Goal: Task Accomplishment & Management: Manage account settings

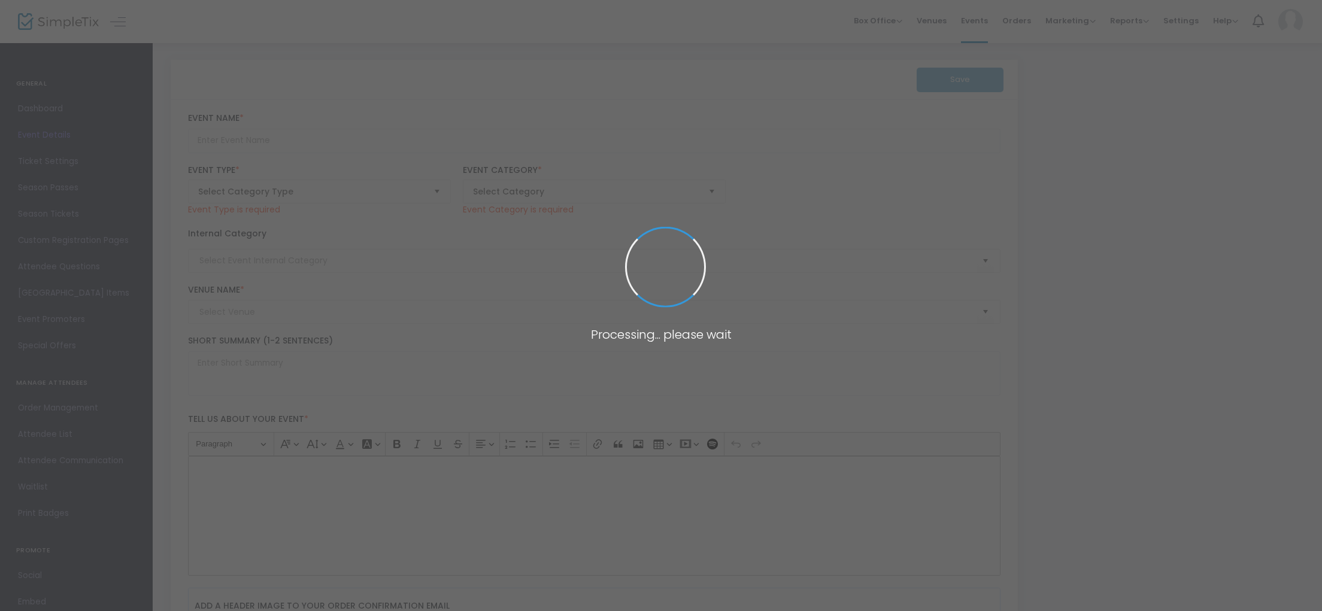
type input "20 Year High School Reunion | [GEOGRAPHIC_DATA][PERSON_NAME] Class of 2005"
type textarea "Join us for a weekend of celebrating our 20th class reunion as well as the 50th…"
type input "Buy Tickets"
type input "[PERSON_NAME]'s Lounge"
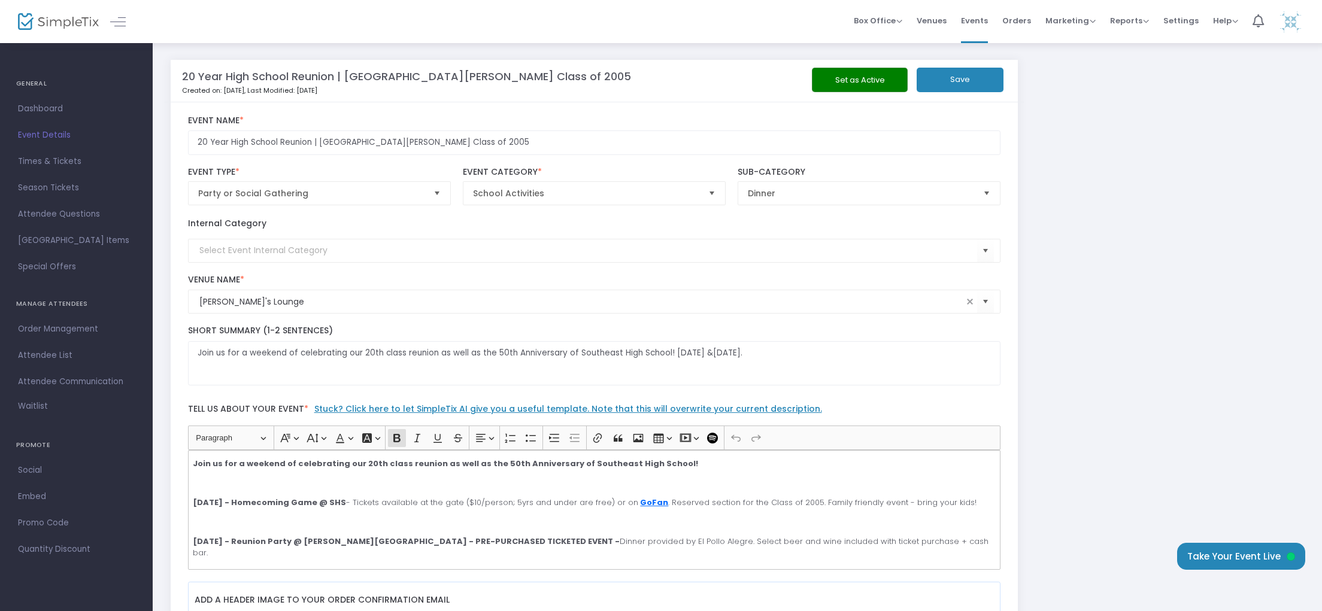
click at [831, 88] on button "Set as Active" at bounding box center [860, 80] width 96 height 25
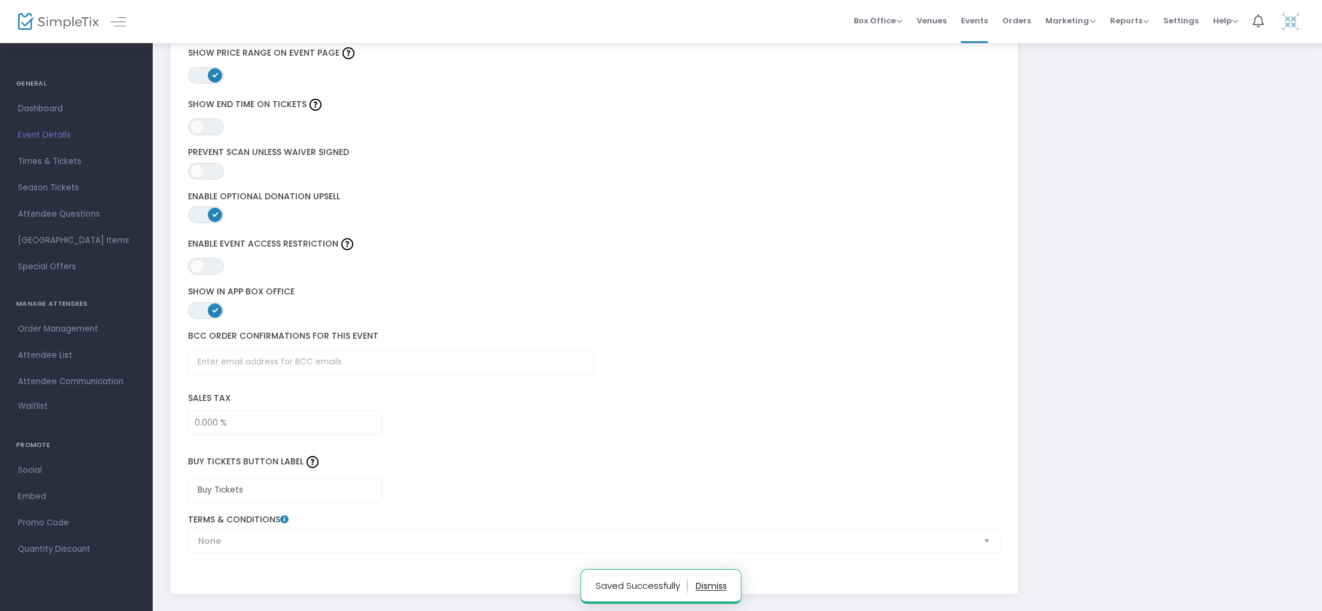
scroll to position [1670, 0]
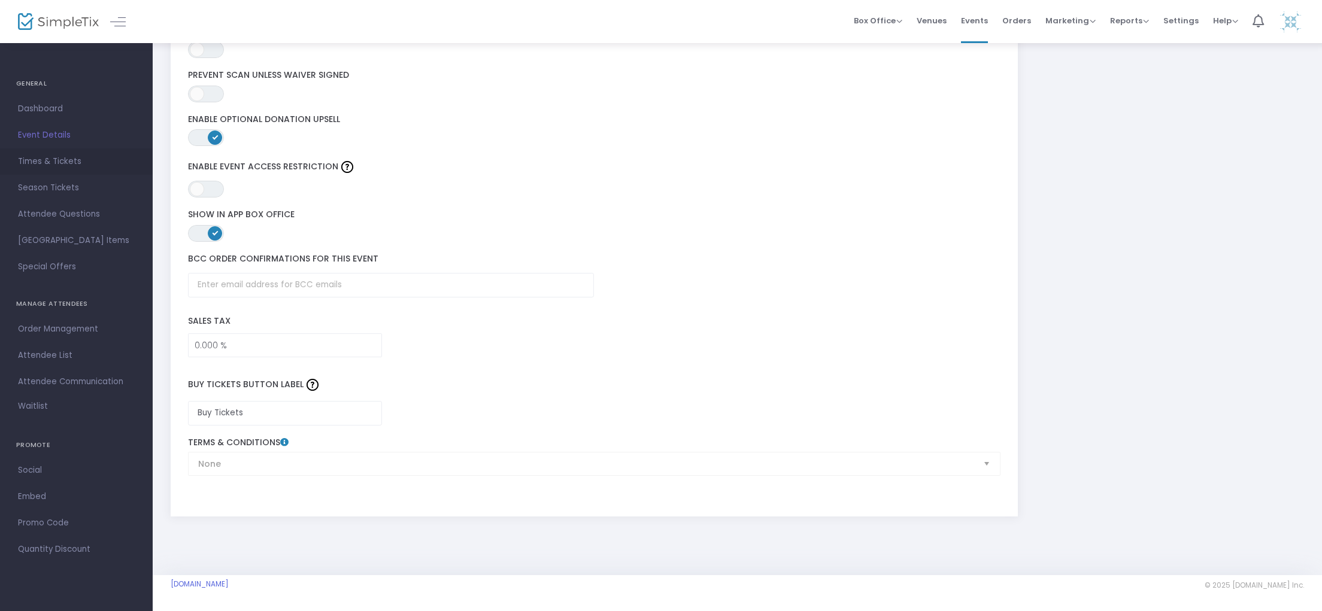
click at [53, 159] on span "Times & Tickets" at bounding box center [76, 162] width 117 height 16
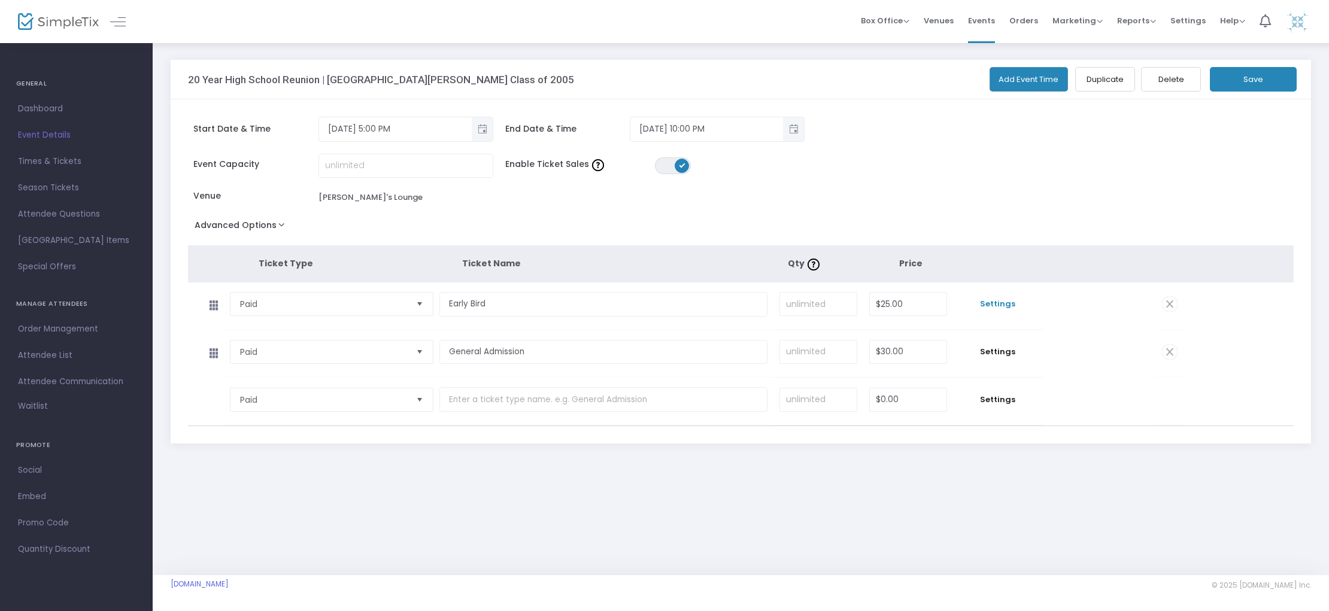
click at [1008, 304] on span "Settings" at bounding box center [998, 304] width 78 height 12
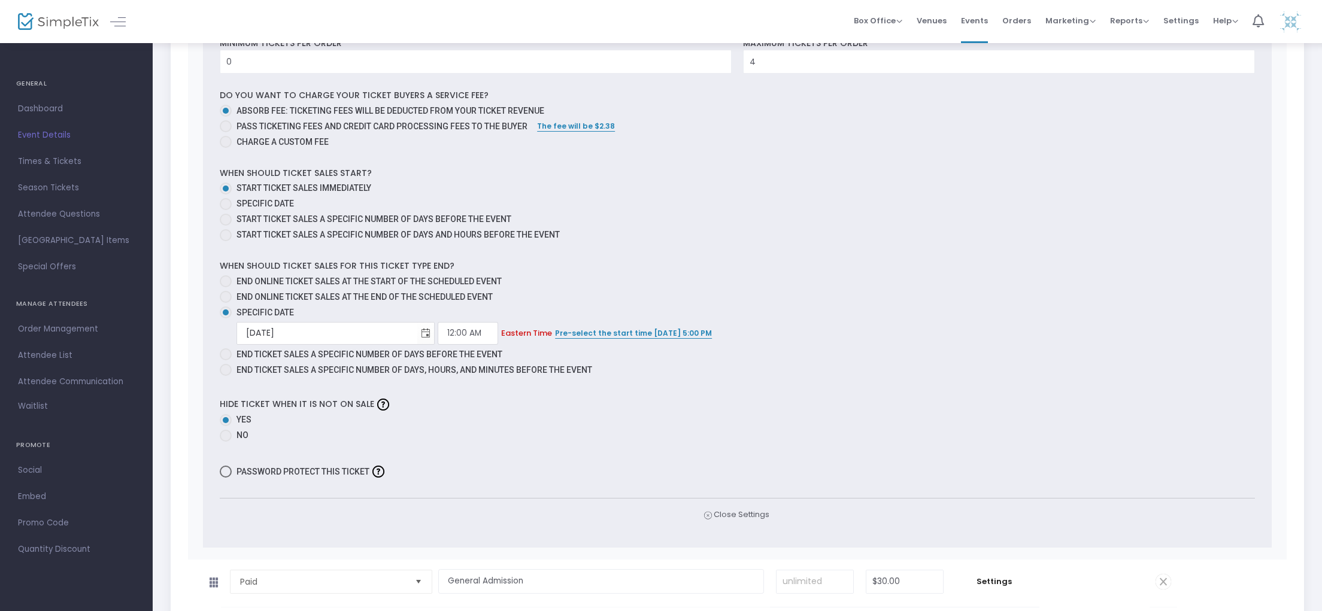
scroll to position [552, 0]
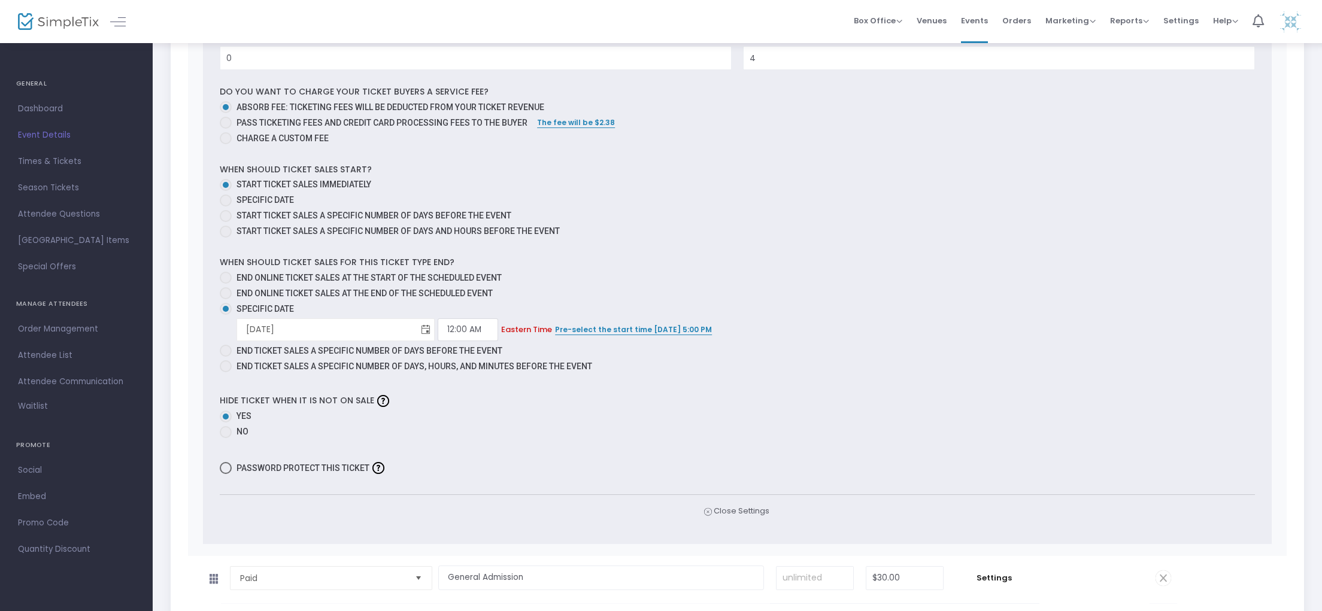
click at [416, 328] on span "Toggle calendar" at bounding box center [426, 330] width 20 height 20
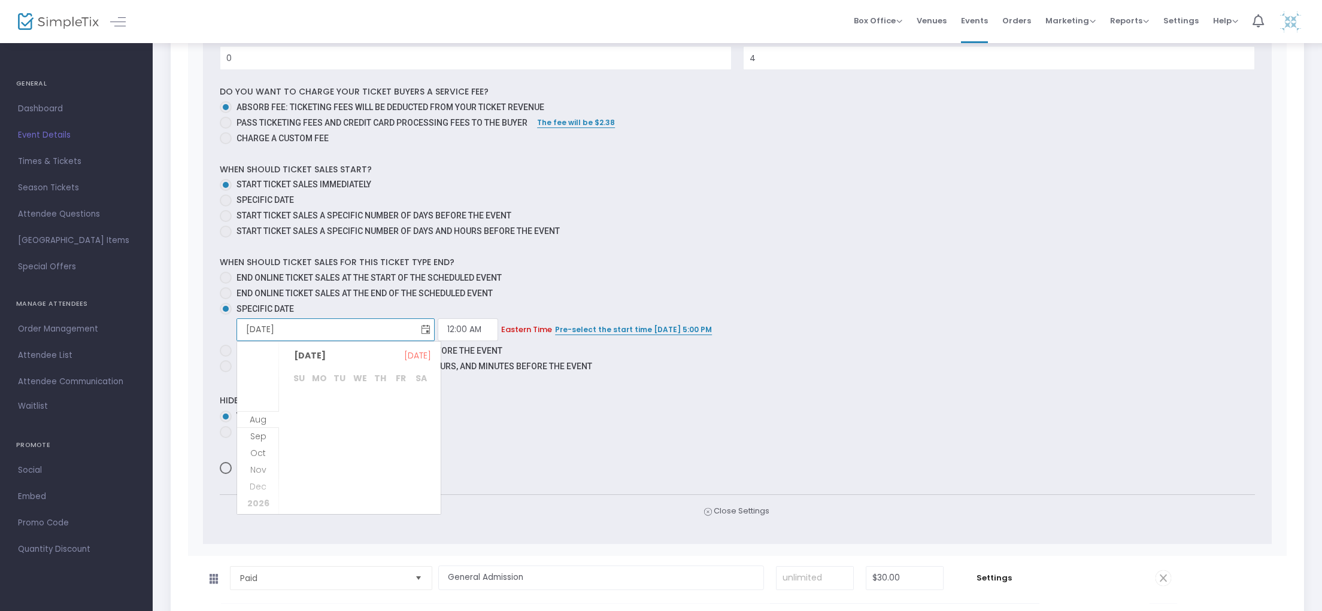
scroll to position [154, 0]
click at [403, 411] on span "5" at bounding box center [400, 408] width 20 height 20
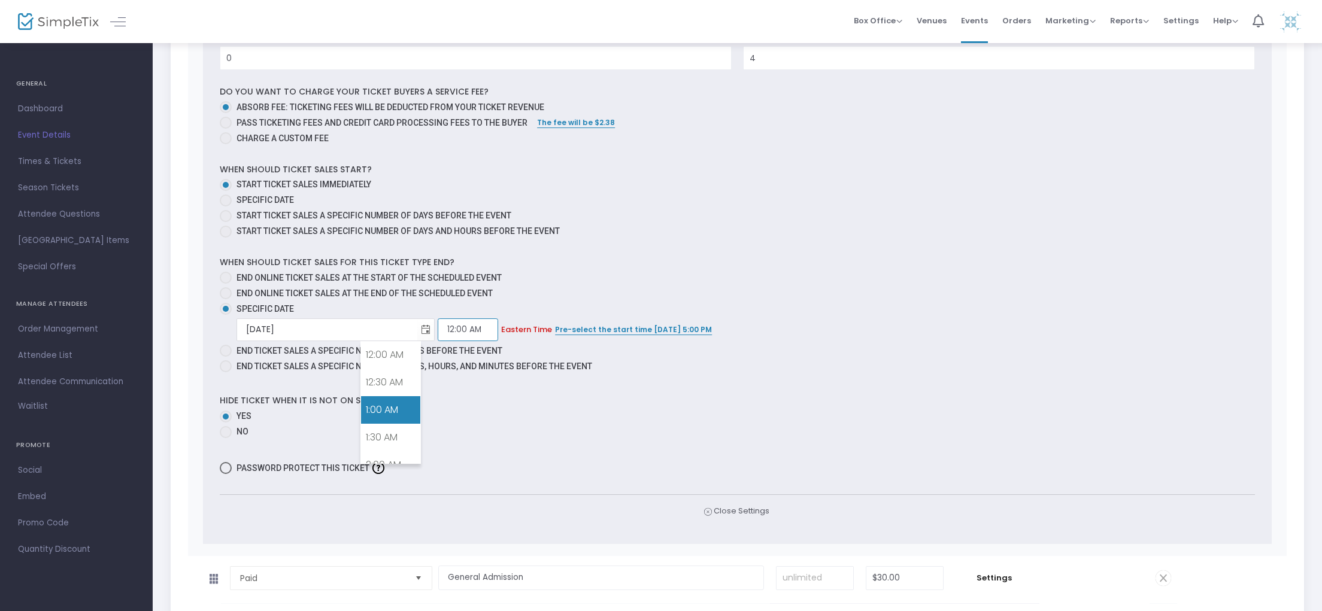
click at [438, 328] on input "12:00 AM" at bounding box center [468, 330] width 60 height 23
click at [384, 362] on link "12:00 AM" at bounding box center [390, 355] width 59 height 28
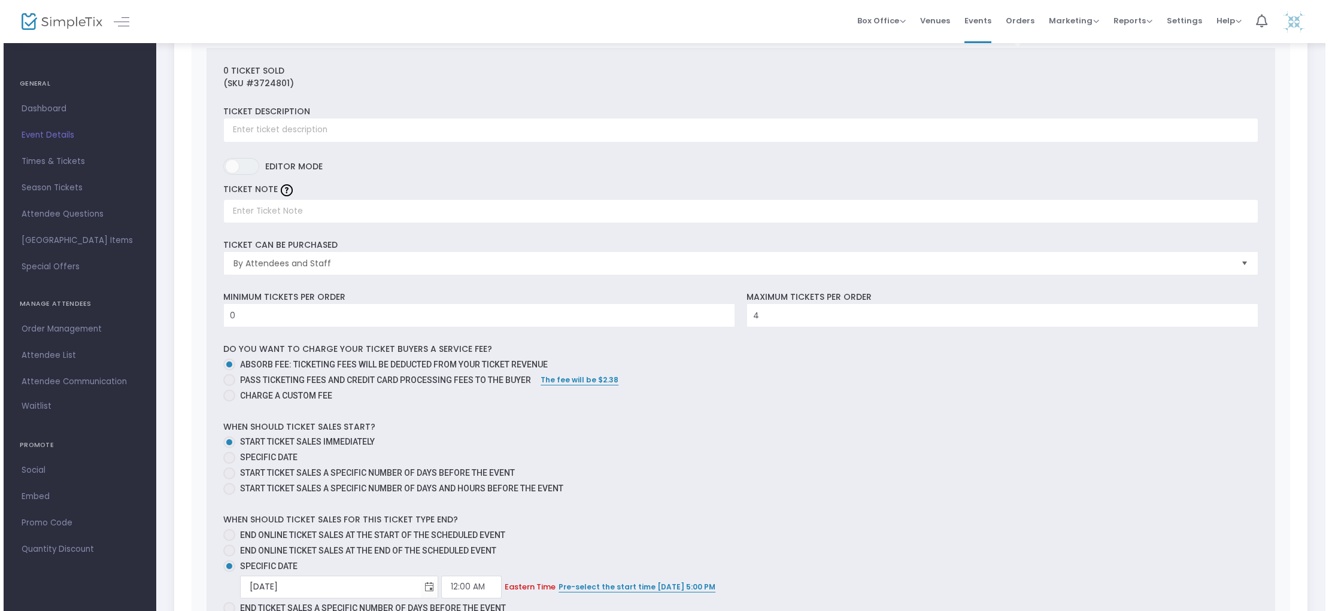
scroll to position [0, 0]
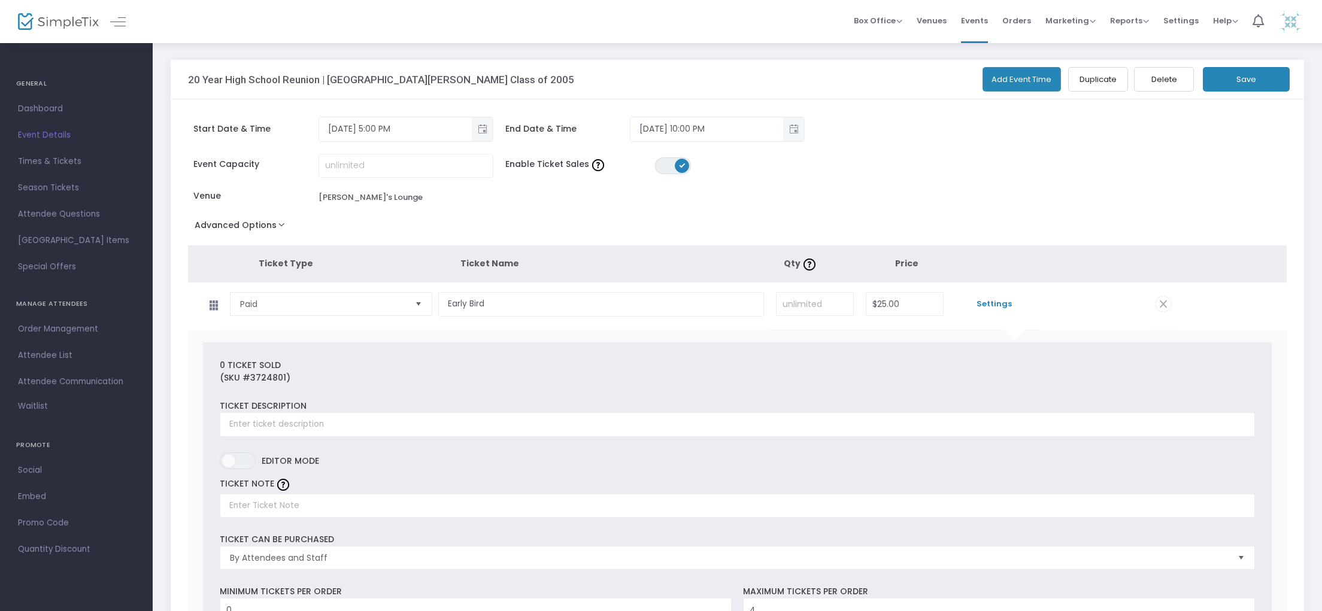
click at [1235, 81] on button "Save" at bounding box center [1246, 79] width 87 height 25
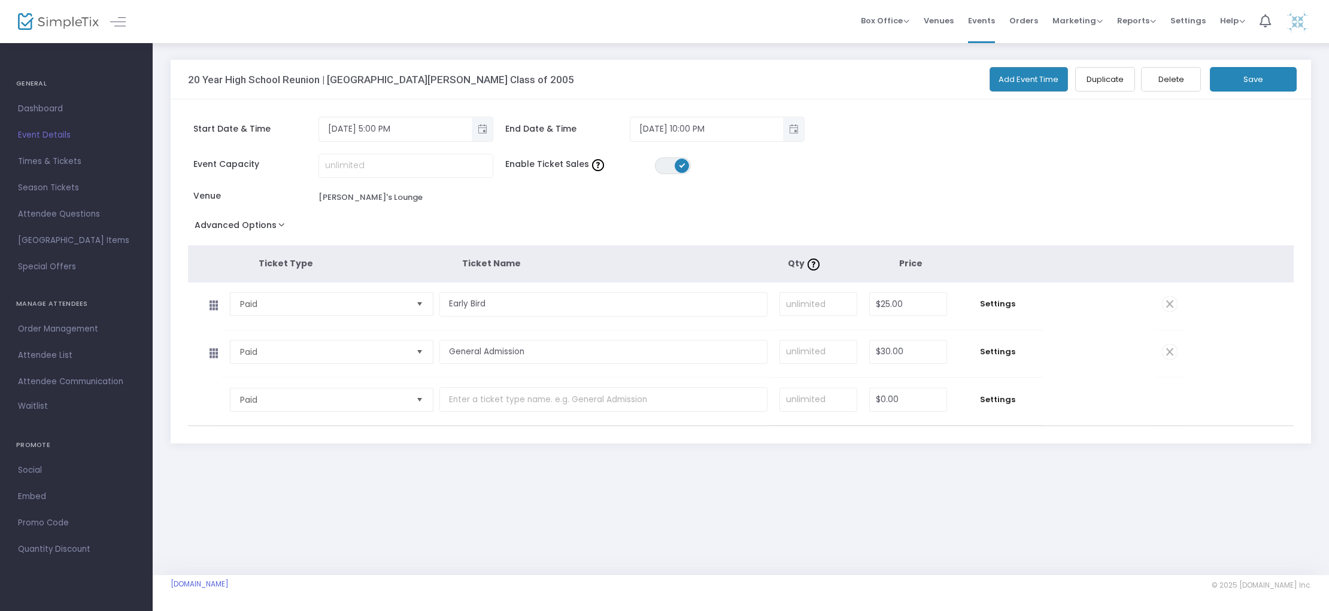
drag, startPoint x: 300, startPoint y: 582, endPoint x: 161, endPoint y: 584, distance: 138.9
click at [161, 584] on m-footer "[DOMAIN_NAME] © 2025 [DOMAIN_NAME] Inc. About Privacy T&C Purchase" at bounding box center [741, 593] width 1177 height 36
copy link "[DOMAIN_NAME]"
